Goal: Transaction & Acquisition: Purchase product/service

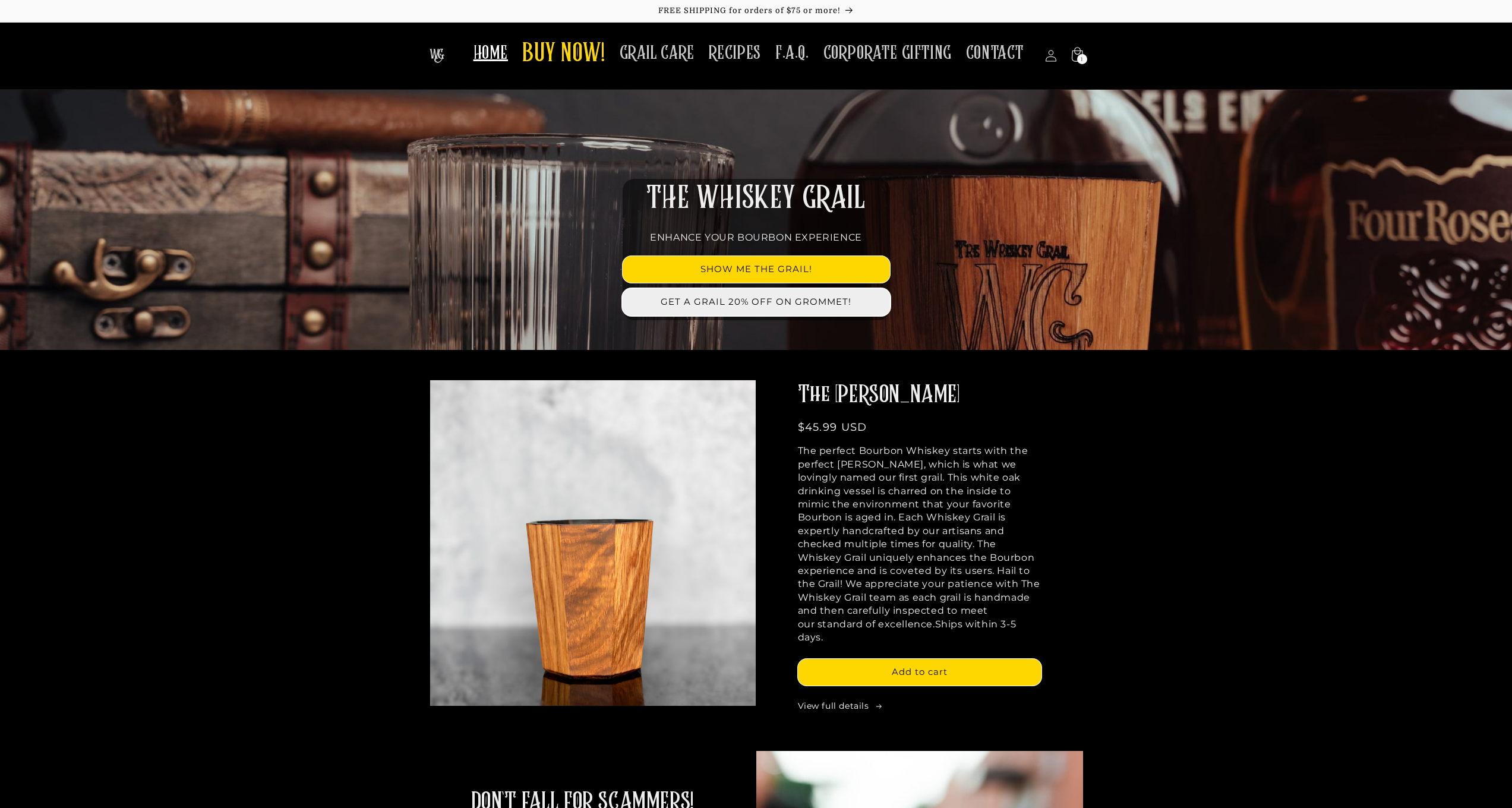
click at [722, 302] on link "GET A GRAIL 20% OFF ON GROMMET!" at bounding box center [757, 302] width 268 height 27
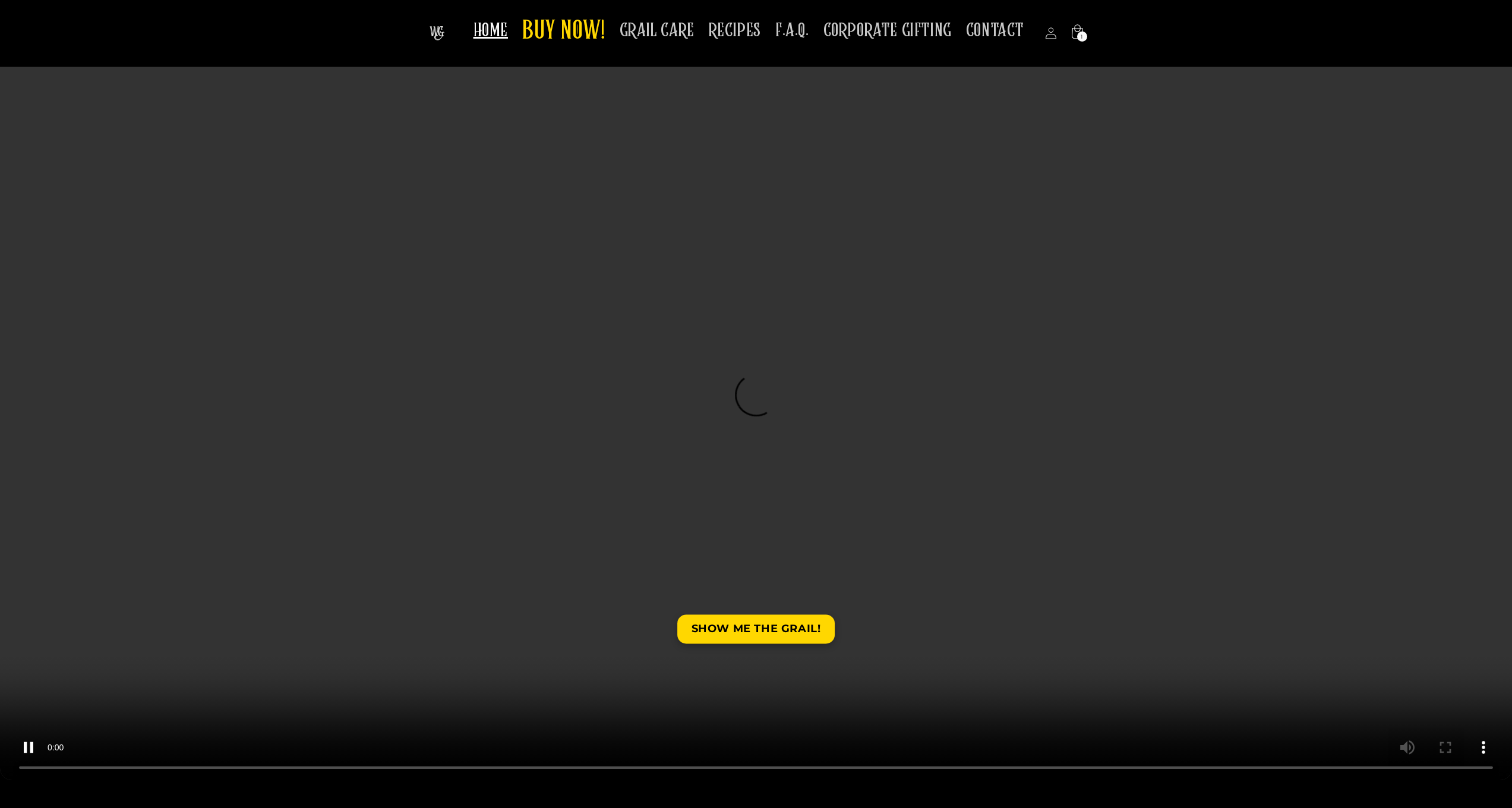
scroll to position [1834, 0]
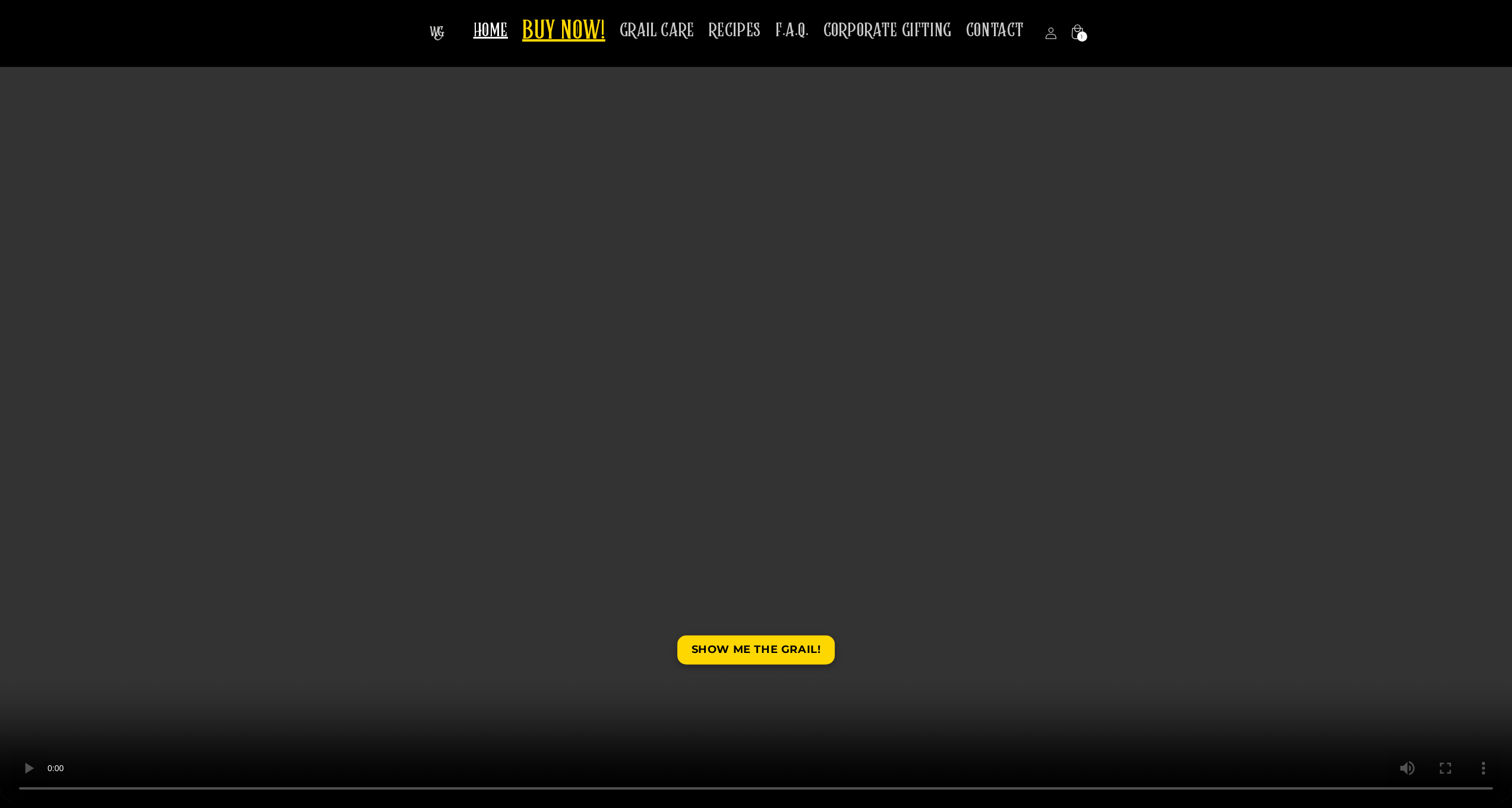
click at [601, 28] on span "BUY NOW!" at bounding box center [563, 32] width 83 height 32
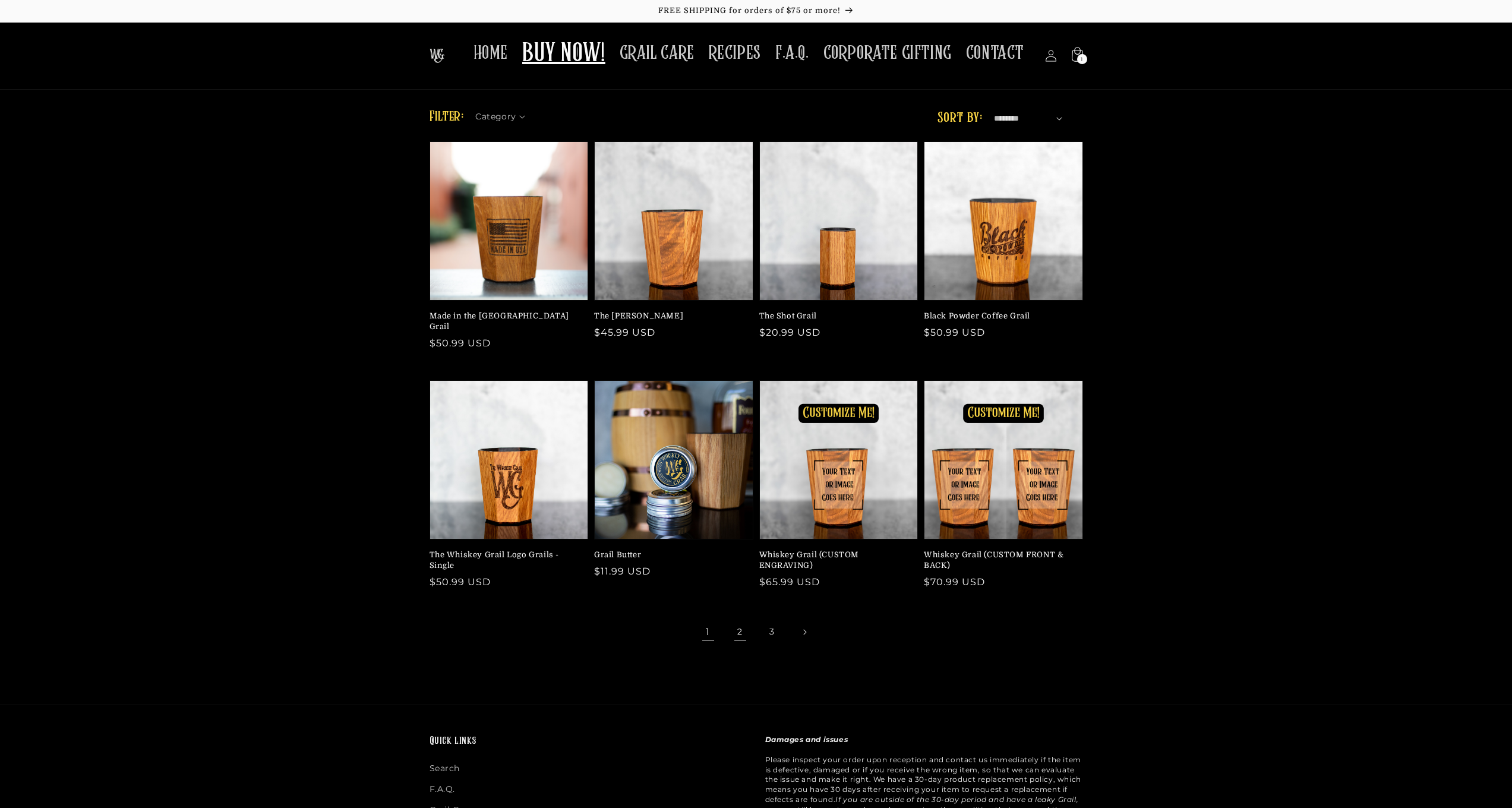
click at [733, 619] on link "2" at bounding box center [740, 632] width 26 height 26
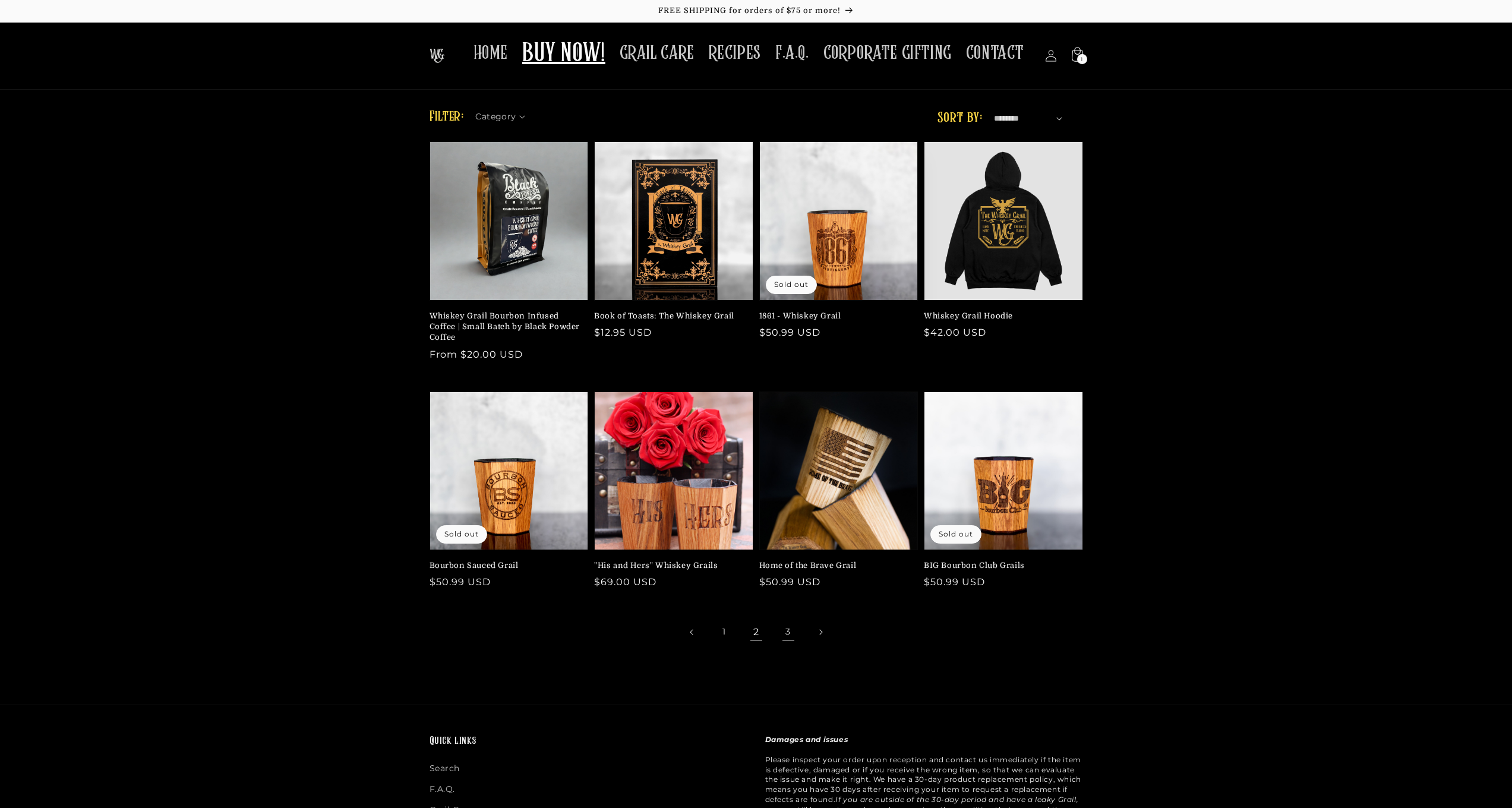
click at [784, 627] on link "3" at bounding box center [788, 632] width 26 height 26
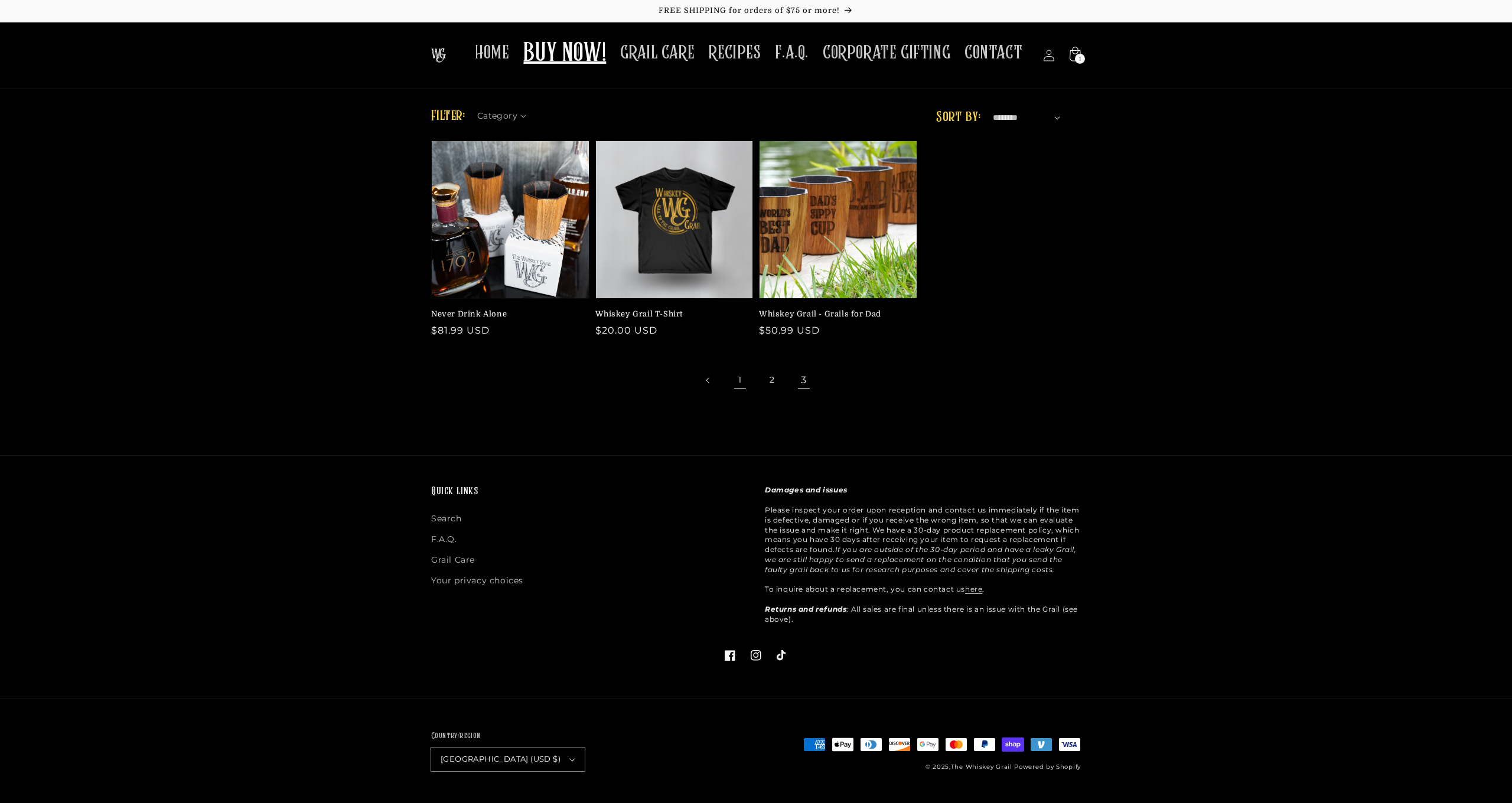
click at [739, 382] on link "1" at bounding box center [740, 380] width 26 height 26
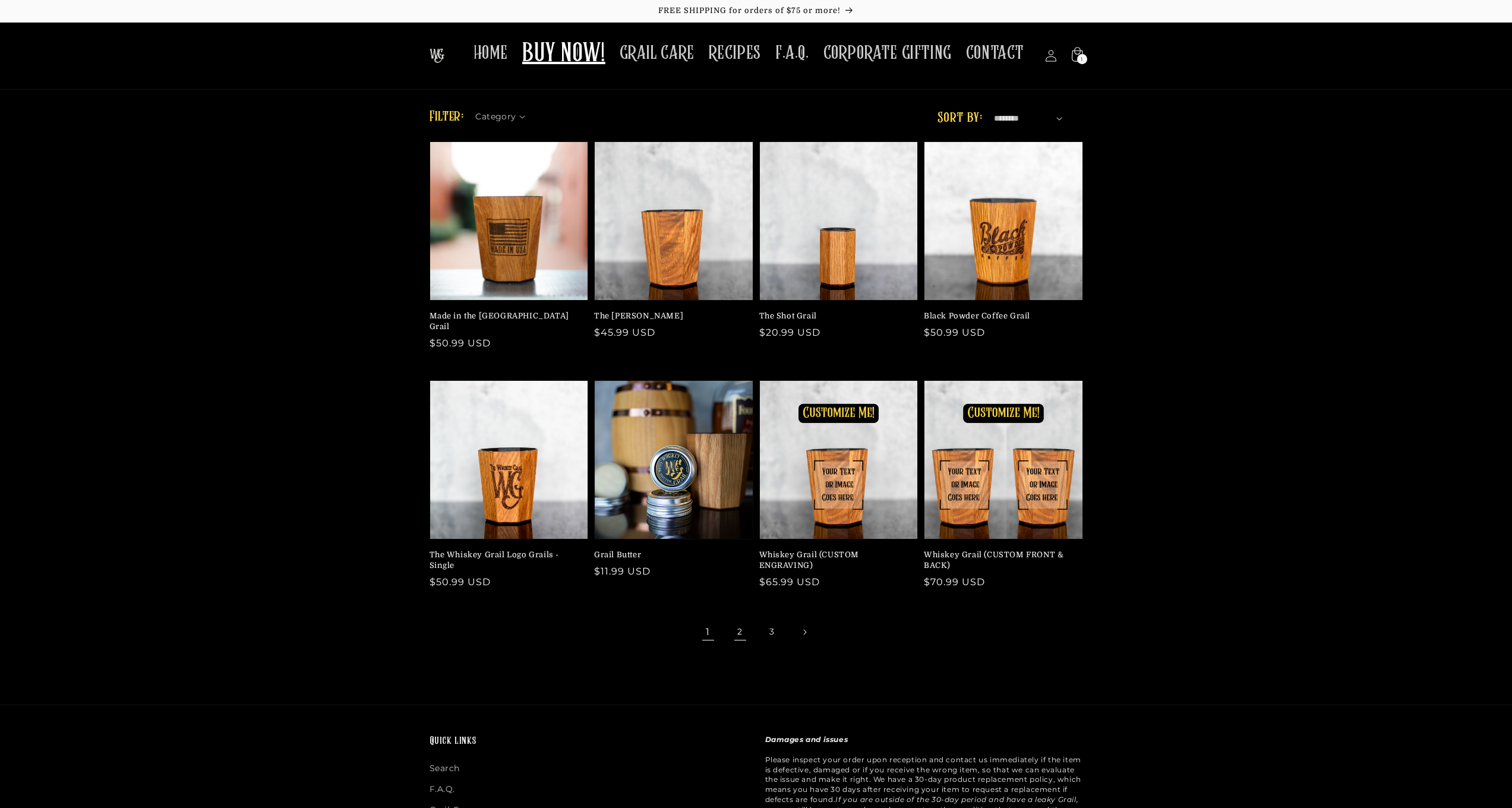
click at [745, 623] on link "2" at bounding box center [740, 632] width 26 height 26
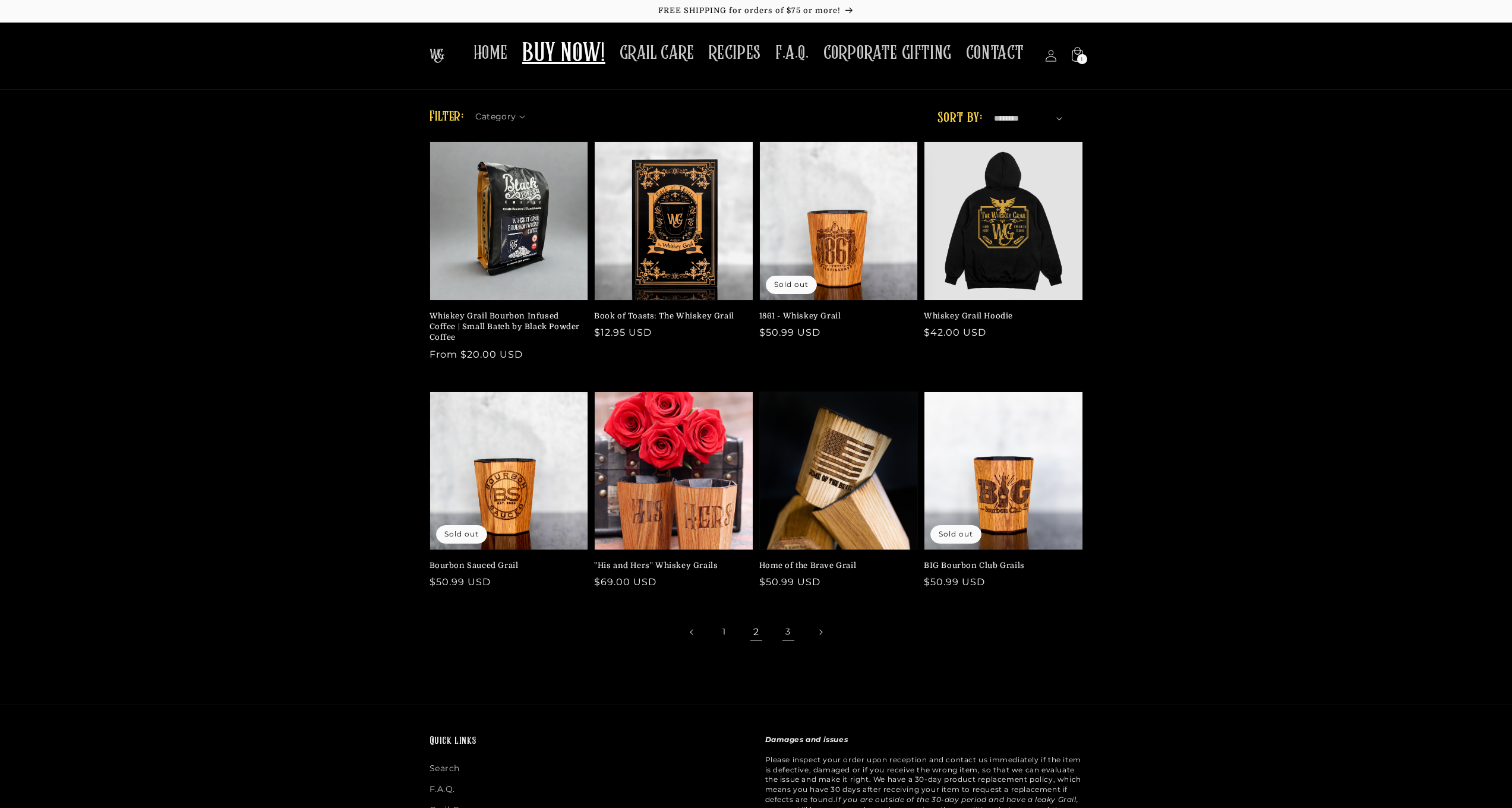
click at [781, 629] on link "3" at bounding box center [788, 632] width 26 height 26
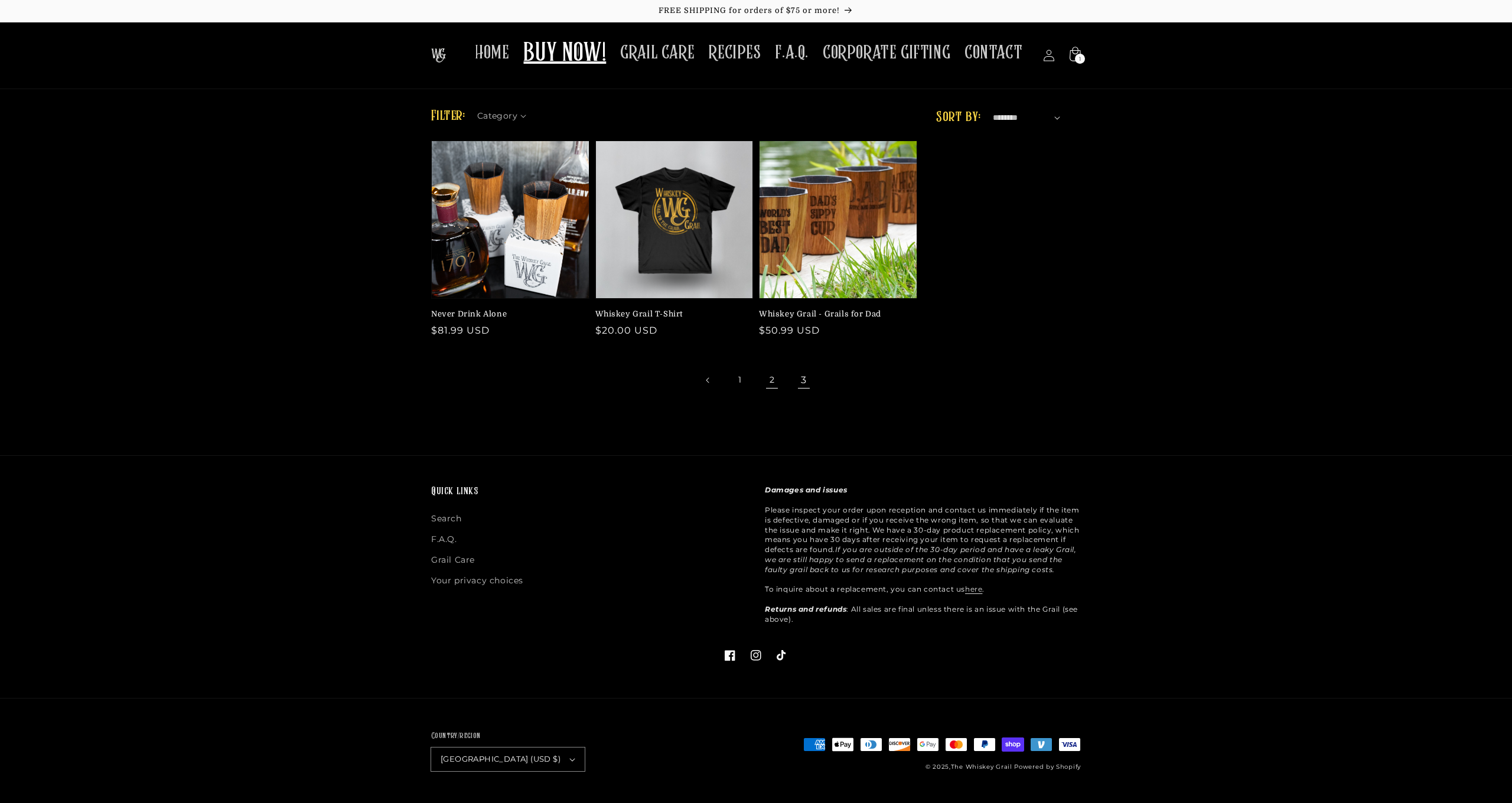
click at [766, 380] on link "2" at bounding box center [772, 380] width 26 height 26
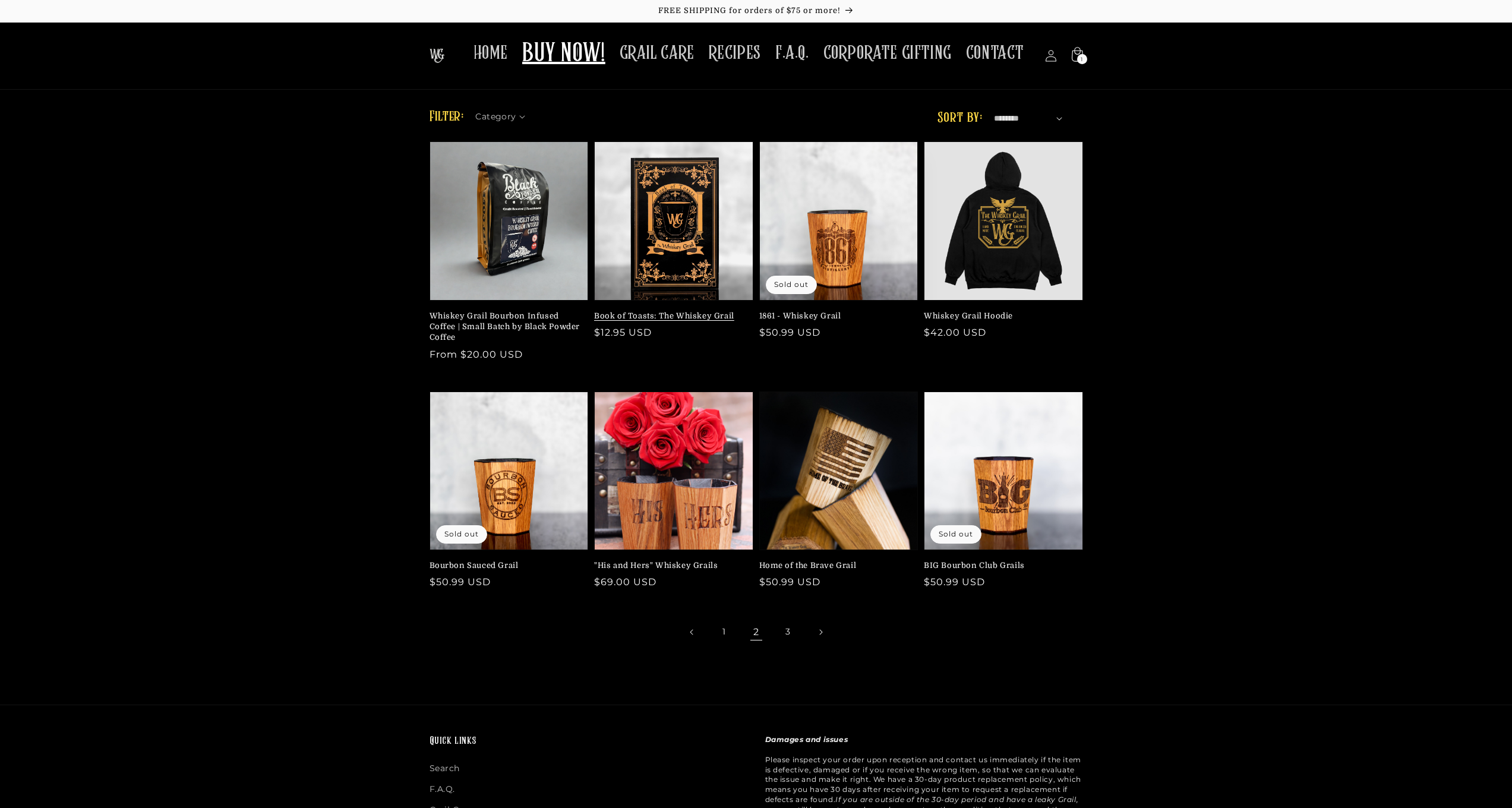
click at [667, 317] on link "Book of Toasts: The Whiskey Grail" at bounding box center [670, 316] width 152 height 11
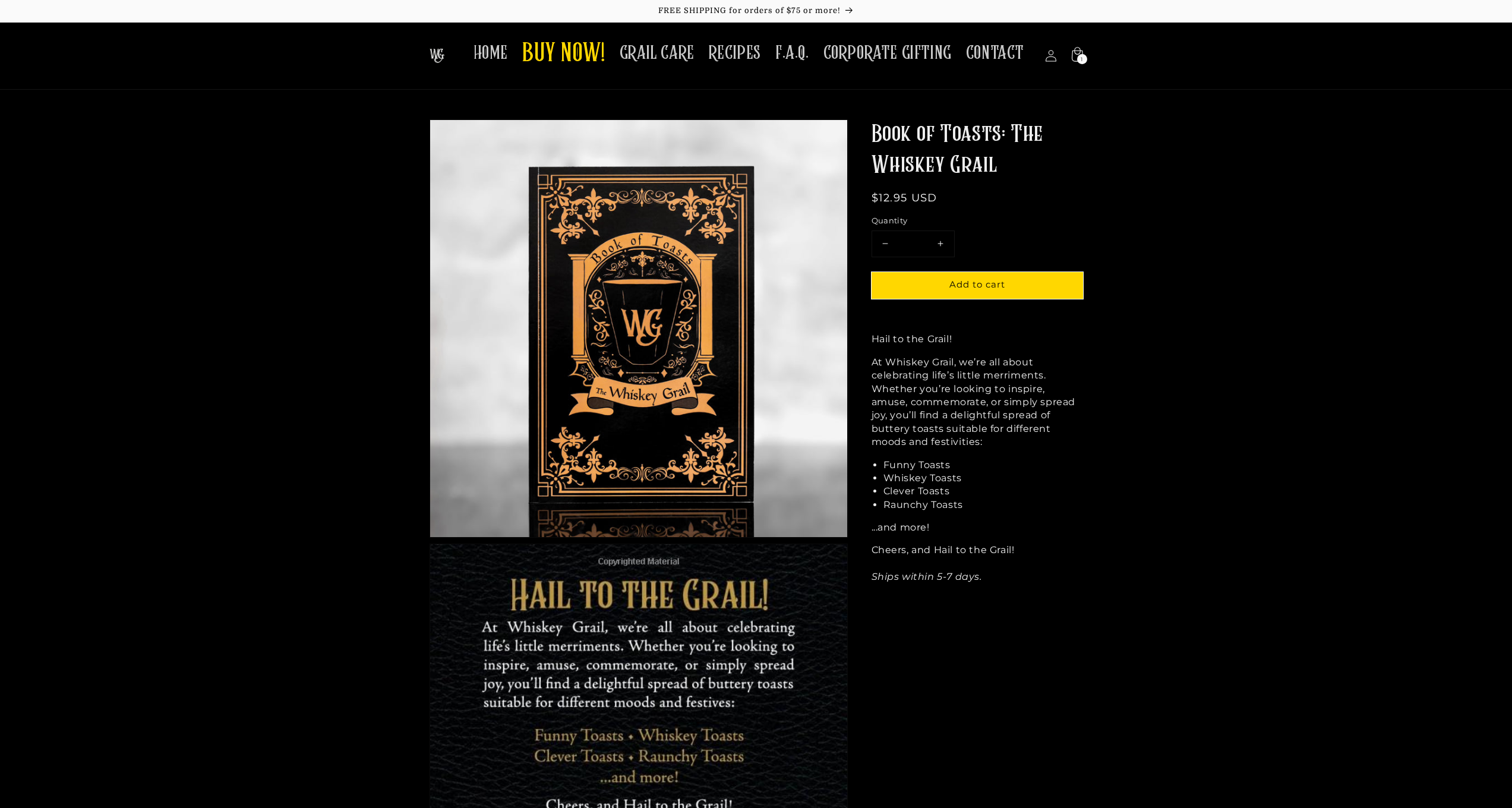
scroll to position [2, 0]
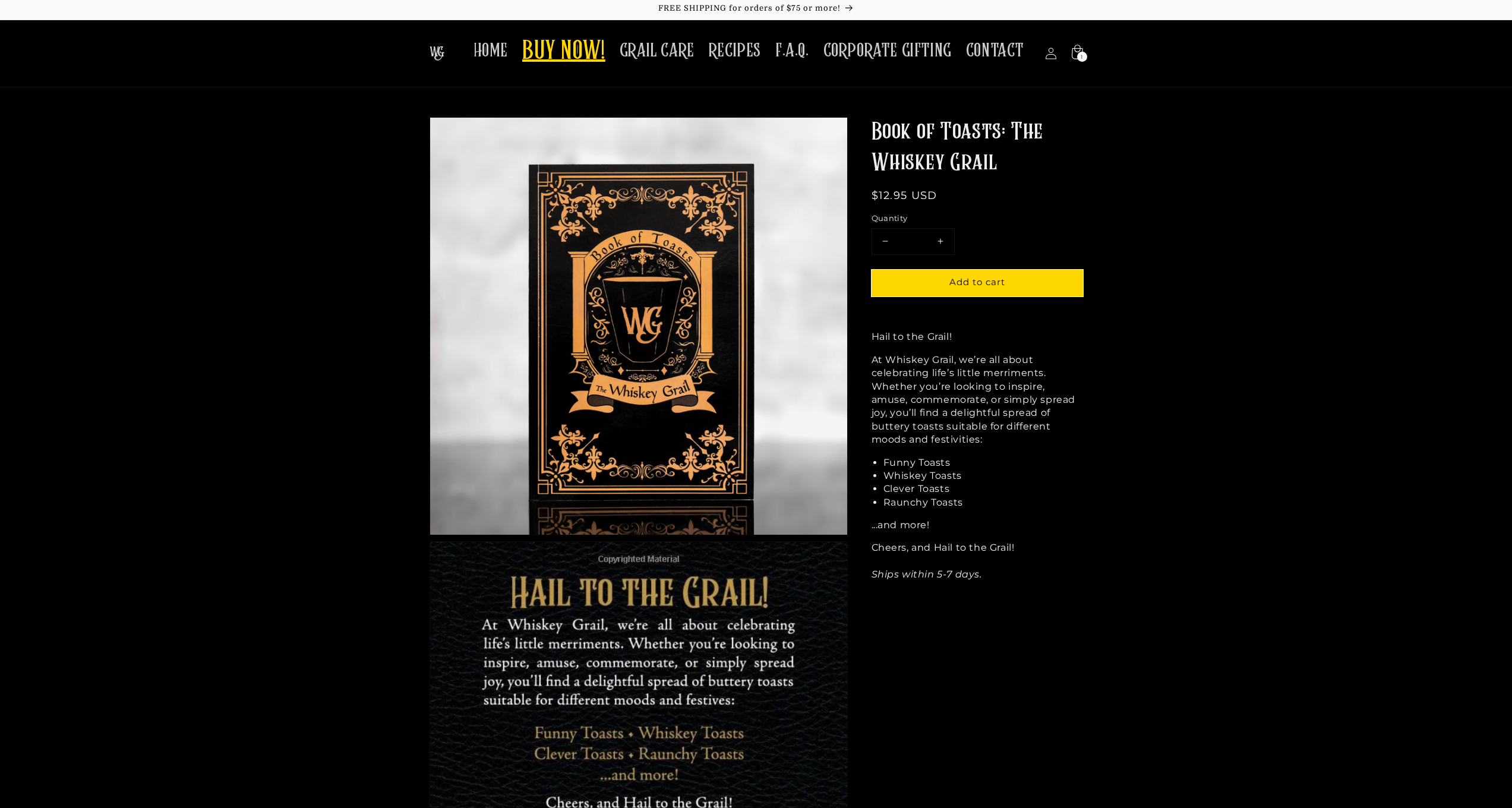
click at [556, 44] on span "BUY NOW!" at bounding box center [563, 52] width 83 height 32
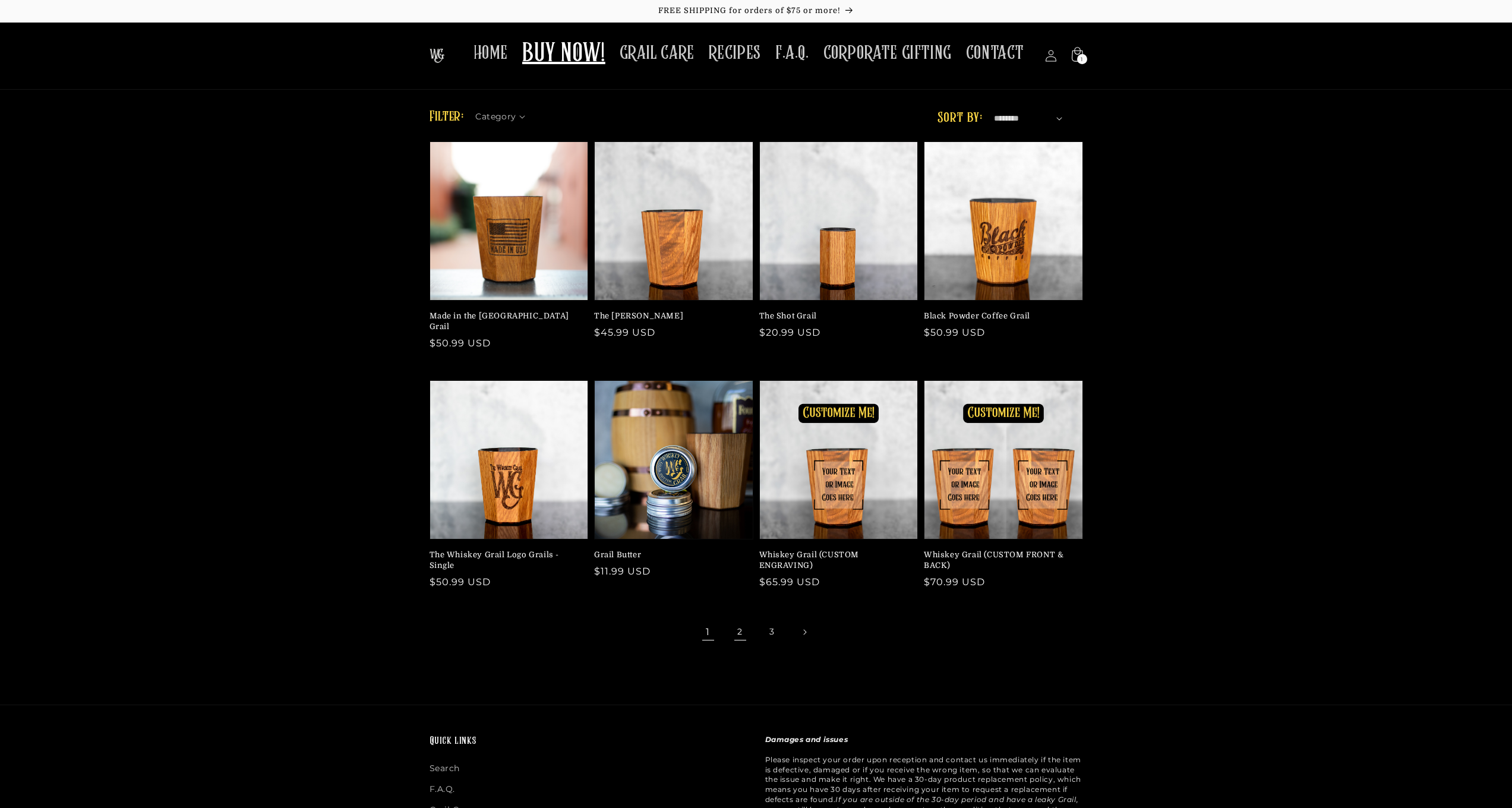
click at [739, 619] on link "2" at bounding box center [740, 632] width 26 height 26
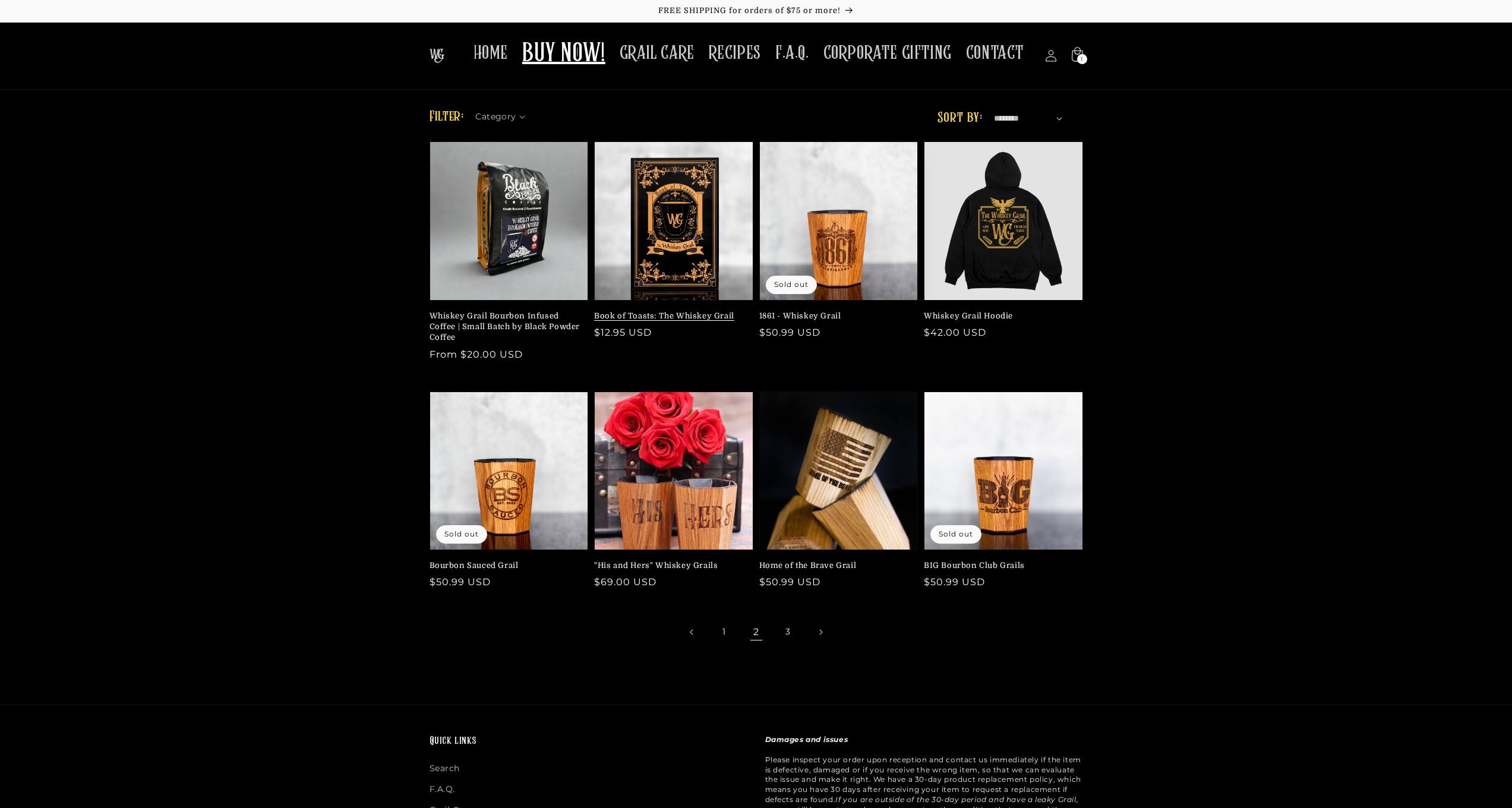
click at [678, 311] on link "Book of Toasts: The Whiskey Grail" at bounding box center [670, 316] width 152 height 11
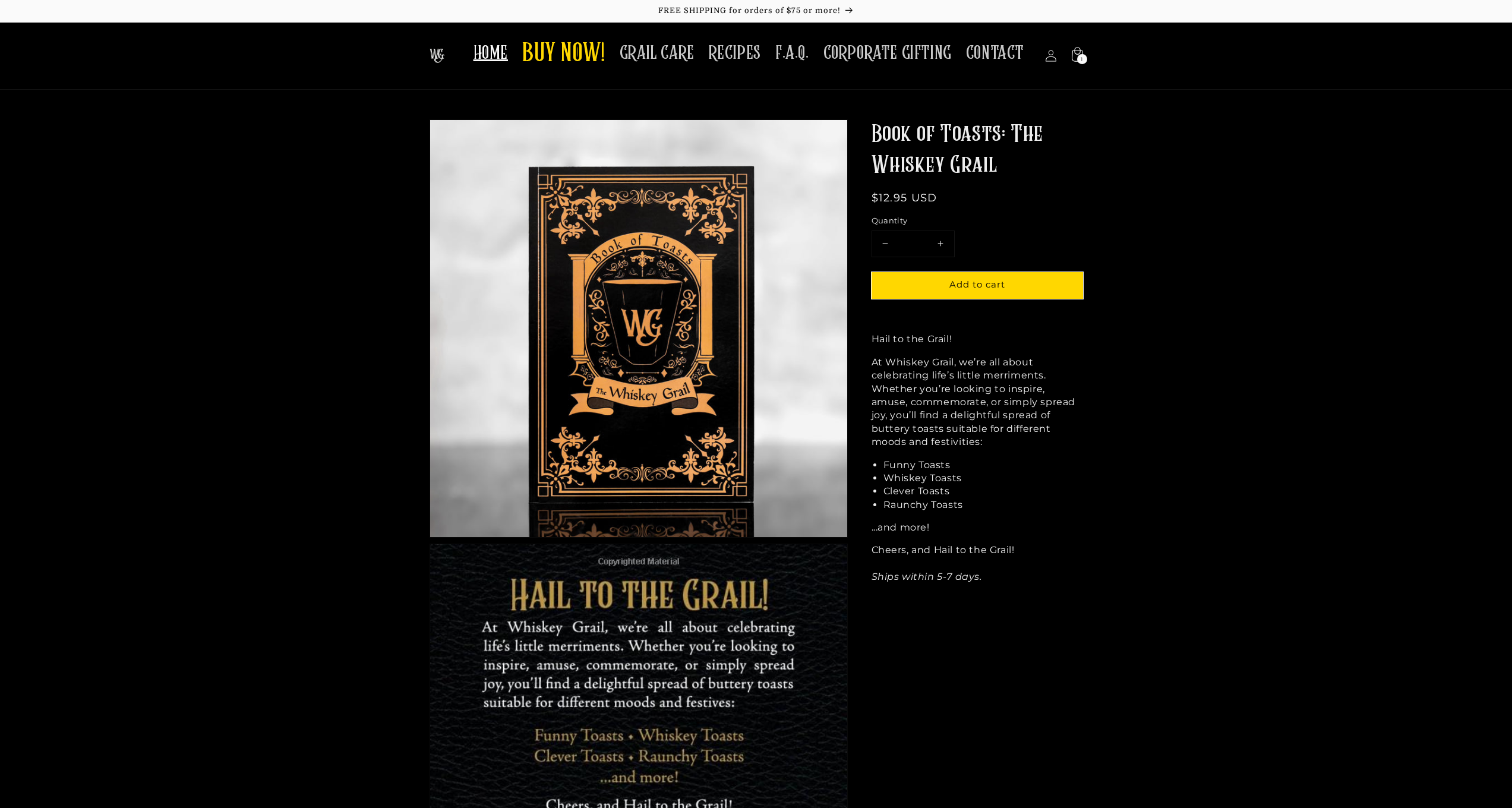
click at [508, 45] on span "HOME" at bounding box center [490, 53] width 34 height 23
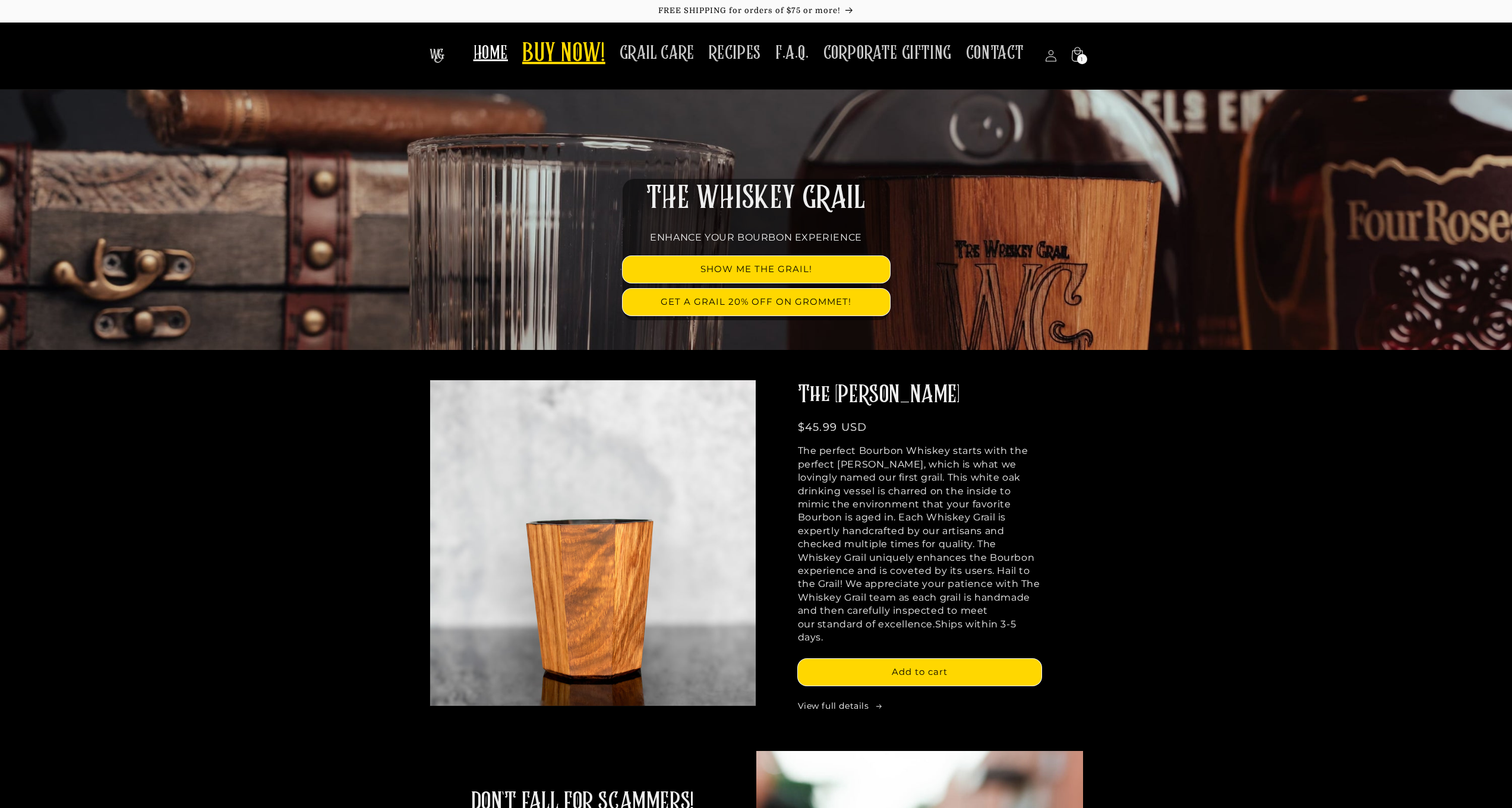
click at [595, 44] on span "BUY NOW!" at bounding box center [563, 54] width 83 height 32
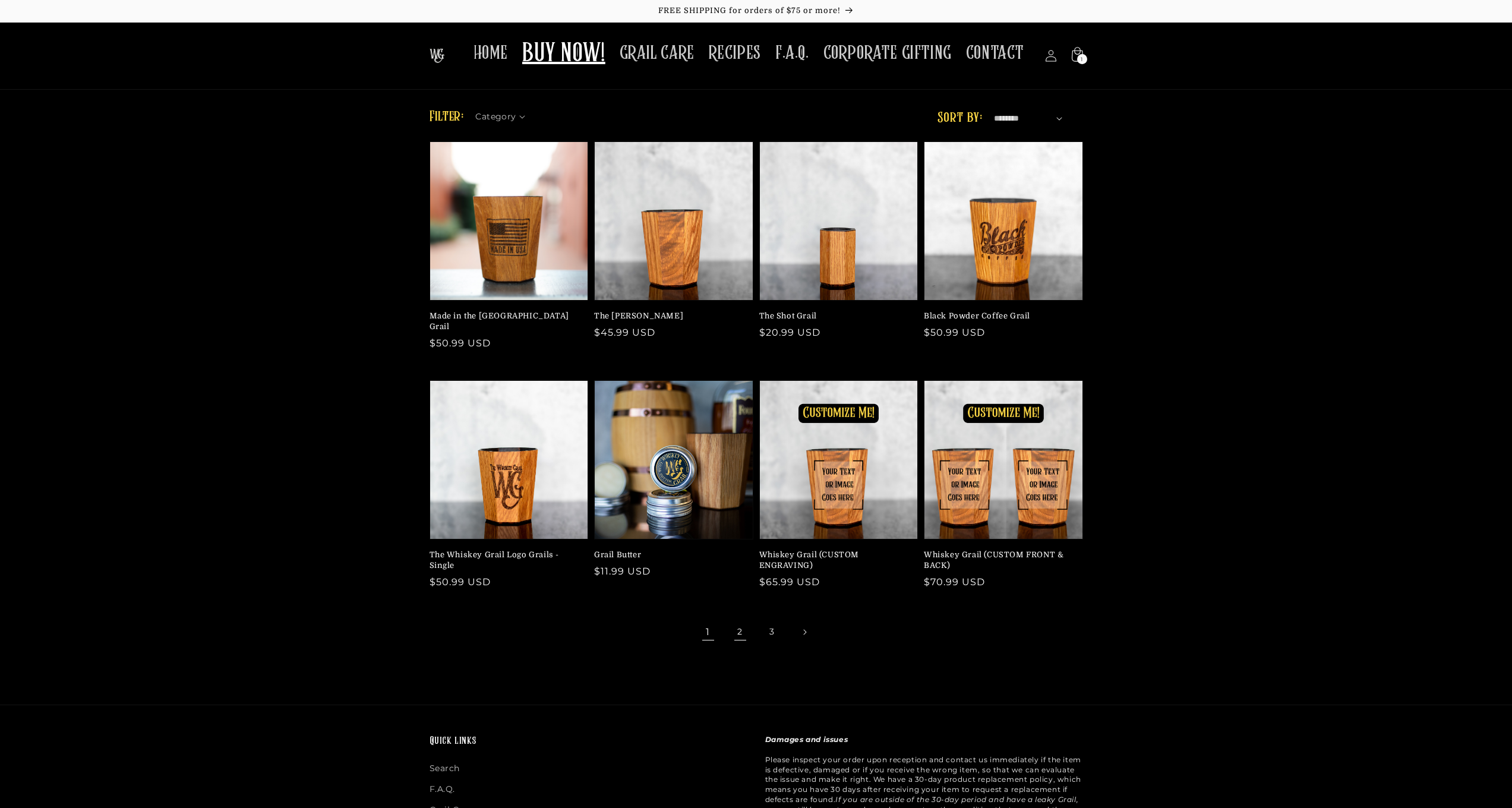
click at [741, 620] on link "2" at bounding box center [740, 632] width 26 height 26
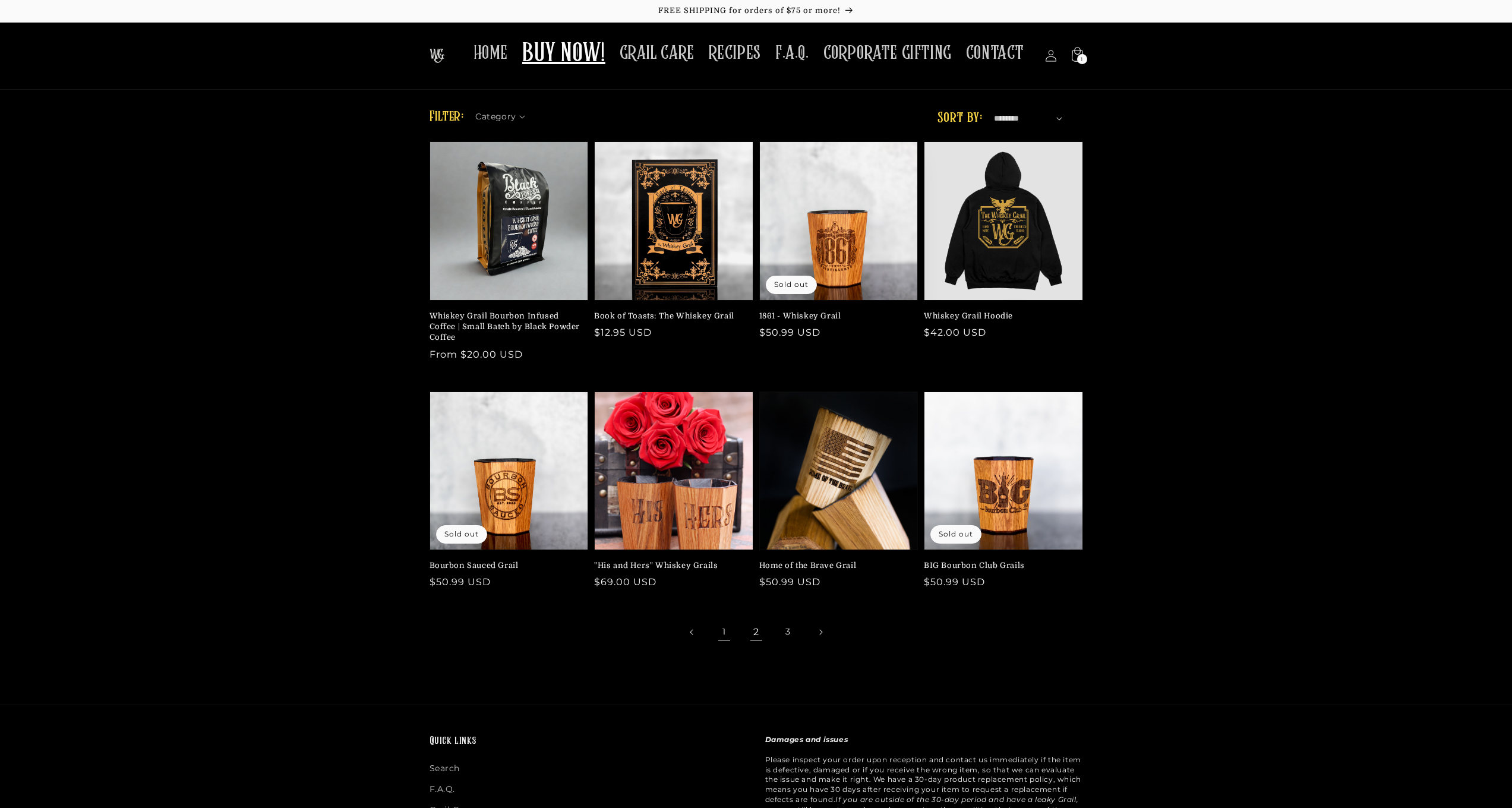
click at [730, 626] on link "1" at bounding box center [724, 632] width 26 height 26
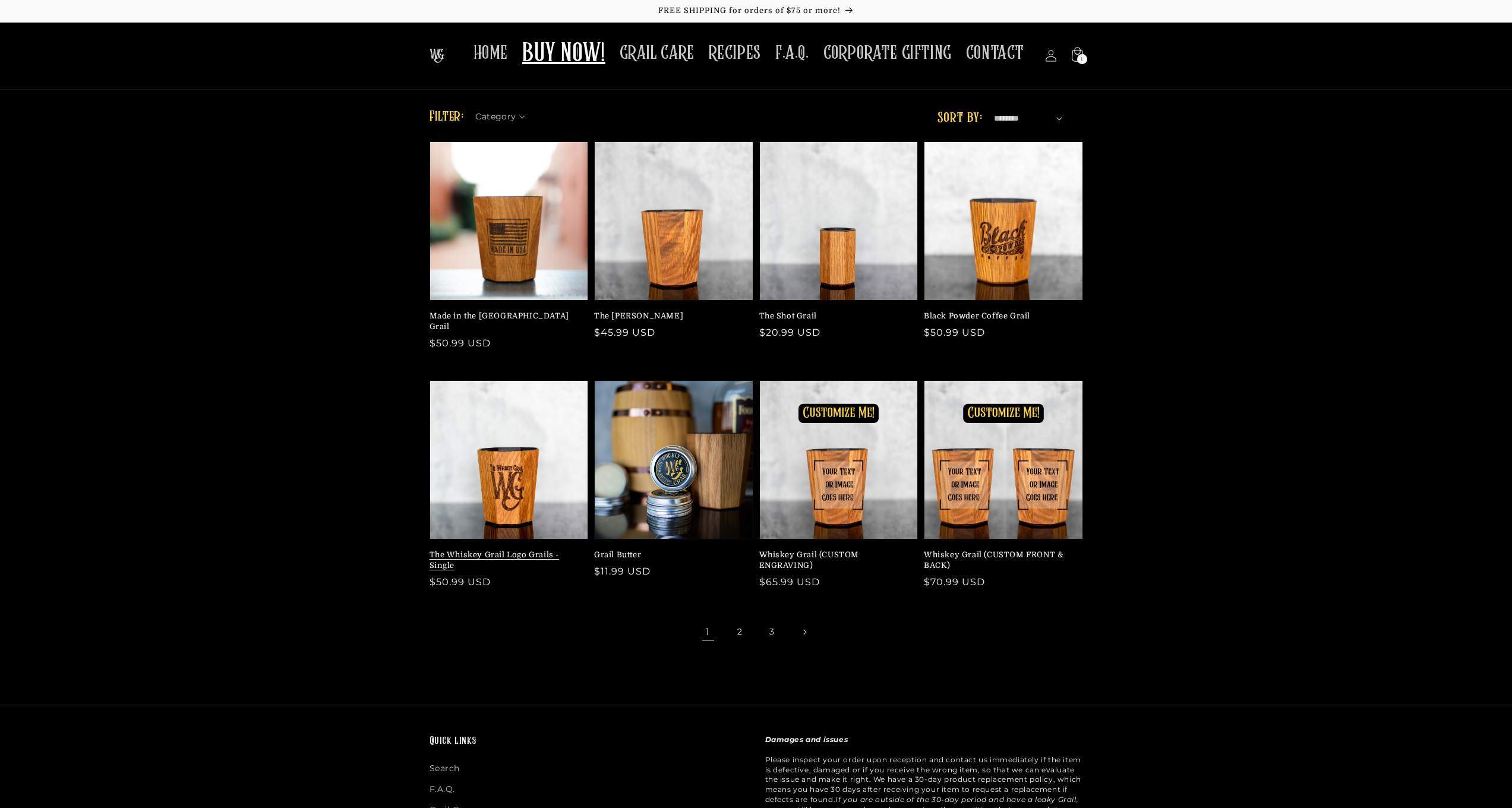
click at [485, 556] on link "The Whiskey Grail Logo Grails - Single" at bounding box center [505, 560] width 152 height 22
